Goal: Task Accomplishment & Management: Use online tool/utility

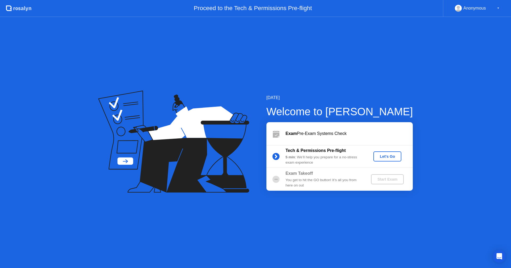
click at [391, 156] on div "Let's Go" at bounding box center [387, 157] width 24 height 4
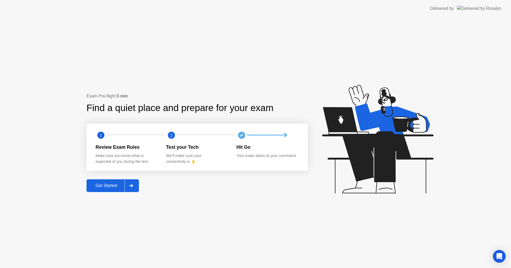
click at [112, 184] on div "Get Started" at bounding box center [106, 185] width 36 height 5
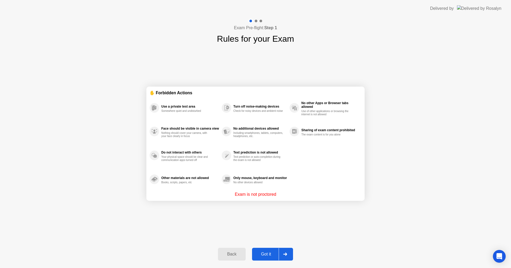
click at [271, 253] on div "Got it" at bounding box center [265, 254] width 25 height 5
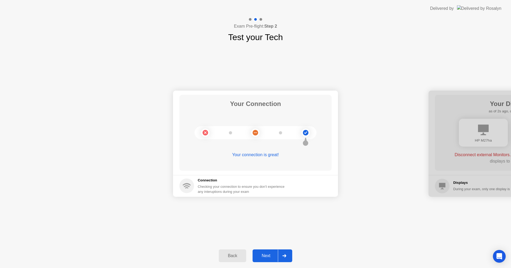
click at [269, 255] on div "Next" at bounding box center [266, 256] width 24 height 5
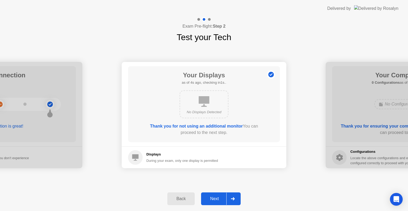
click at [216, 198] on div "Next" at bounding box center [215, 199] width 24 height 5
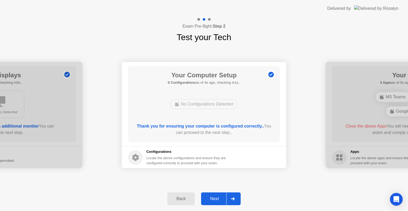
click at [216, 198] on div "Next" at bounding box center [215, 199] width 24 height 5
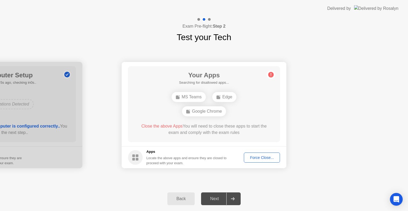
click at [256, 156] on div "Force Close..." at bounding box center [262, 158] width 32 height 4
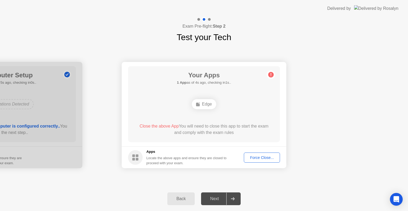
click at [256, 158] on div "Force Close..." at bounding box center [262, 158] width 32 height 4
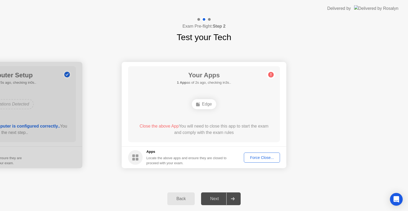
click at [256, 156] on div "Force Close..." at bounding box center [262, 158] width 32 height 4
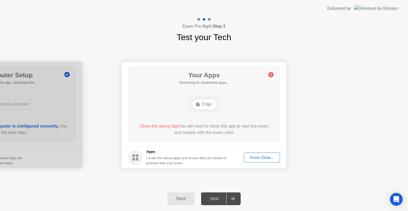
click at [272, 74] on circle at bounding box center [272, 75] width 6 height 6
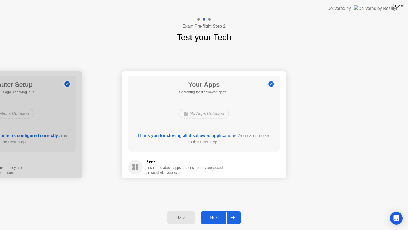
click at [273, 82] on circle at bounding box center [272, 84] width 6 height 6
click at [219, 216] on div "Next" at bounding box center [215, 217] width 24 height 5
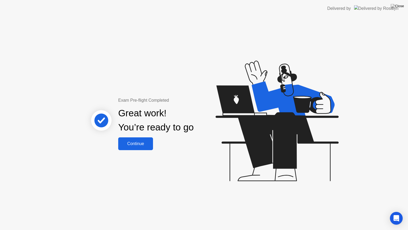
click at [143, 146] on div "Continue" at bounding box center [136, 143] width 32 height 5
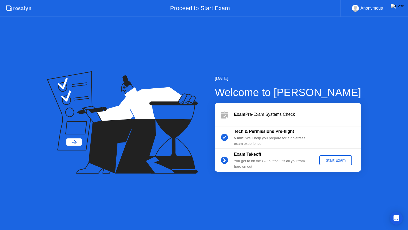
click at [337, 161] on div "Start Exam" at bounding box center [336, 160] width 28 height 4
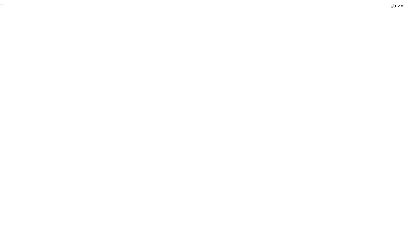
click div "End Proctoring Session"
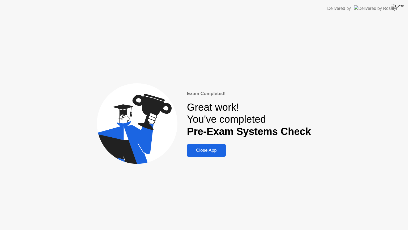
click at [214, 152] on div "Close App" at bounding box center [207, 150] width 36 height 5
